Goal: Find specific fact: Find specific fact

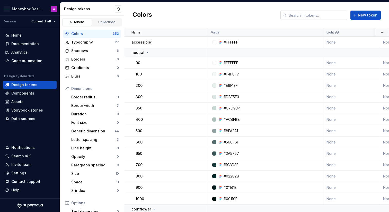
click at [316, 14] on input "text" at bounding box center [317, 15] width 61 height 9
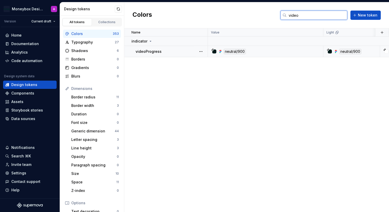
type input "video"
click at [189, 50] on div "videoProgress" at bounding box center [172, 51] width 72 height 5
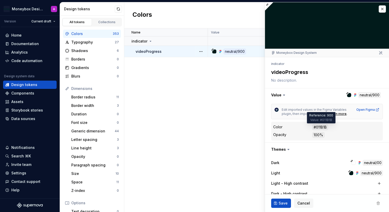
click at [322, 127] on div "#011B1B" at bounding box center [320, 127] width 16 height 6
copy div "011B1B"
click at [240, 51] on div "neutral/00" at bounding box center [238, 52] width 20 height 6
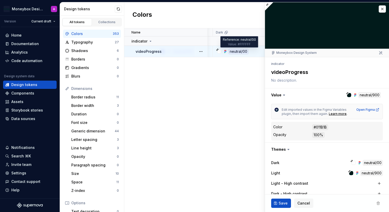
click at [242, 51] on div "neutral/00" at bounding box center [238, 52] width 20 height 6
type textarea "*"
click at [379, 9] on button "button" at bounding box center [382, 8] width 7 height 7
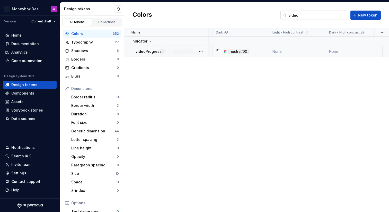
click at [302, 18] on input "video" at bounding box center [317, 15] width 61 height 9
type input "incomplete"
click at [167, 51] on p "progressIncomplete" at bounding box center [154, 51] width 36 height 5
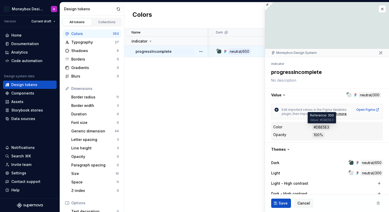
click at [320, 127] on div "#DBE5E3" at bounding box center [321, 127] width 18 height 6
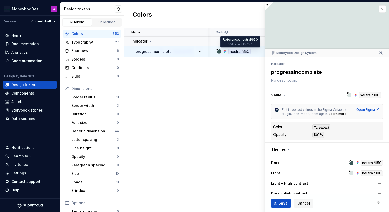
click at [239, 52] on div "neutral/650" at bounding box center [239, 52] width 22 height 6
click at [234, 52] on div "neutral/650" at bounding box center [239, 52] width 22 height 6
click at [235, 52] on div "neutral/300" at bounding box center [233, 52] width 22 height 6
click at [324, 128] on div "#DBE5E3" at bounding box center [321, 127] width 18 height 6
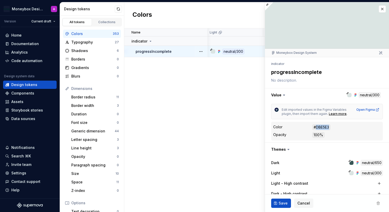
click at [324, 128] on div "#DBE5E3" at bounding box center [321, 127] width 18 height 6
copy div "DBE5E3"
click at [349, 172] on div at bounding box center [351, 173] width 4 height 4
click at [358, 161] on icon at bounding box center [358, 161] width 1 height 1
click at [363, 163] on div "neutral/650" at bounding box center [372, 163] width 22 height 6
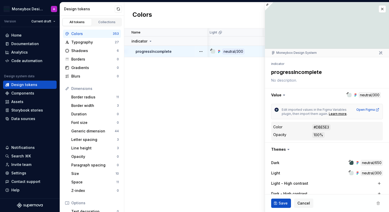
scroll to position [39, 0]
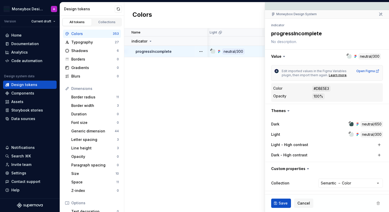
click at [321, 90] on div "#DBE5E3" at bounding box center [321, 89] width 18 height 6
copy div "DBE5E3"
type textarea "*"
